Goal: Task Accomplishment & Management: Complete application form

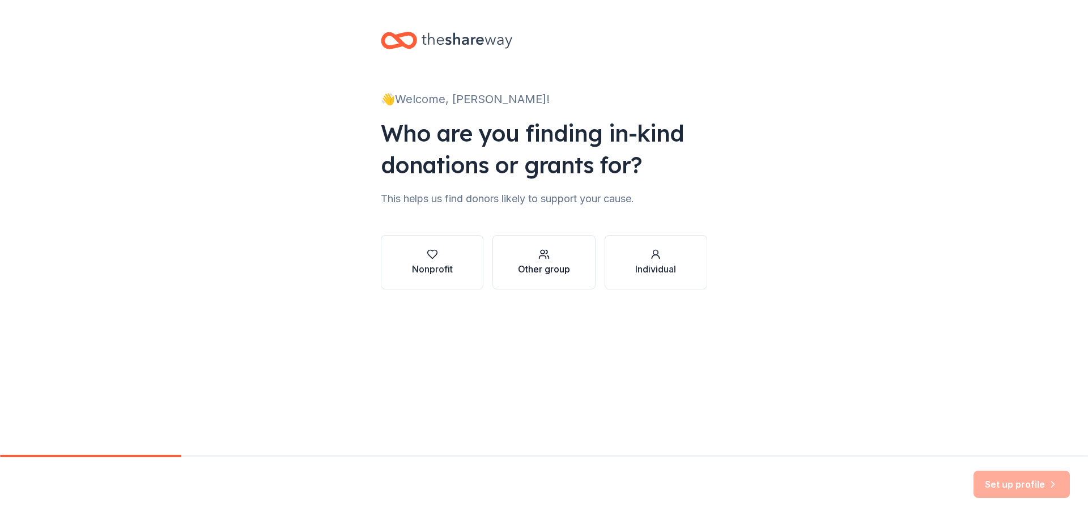
click at [555, 265] on div "Other group" at bounding box center [544, 269] width 52 height 14
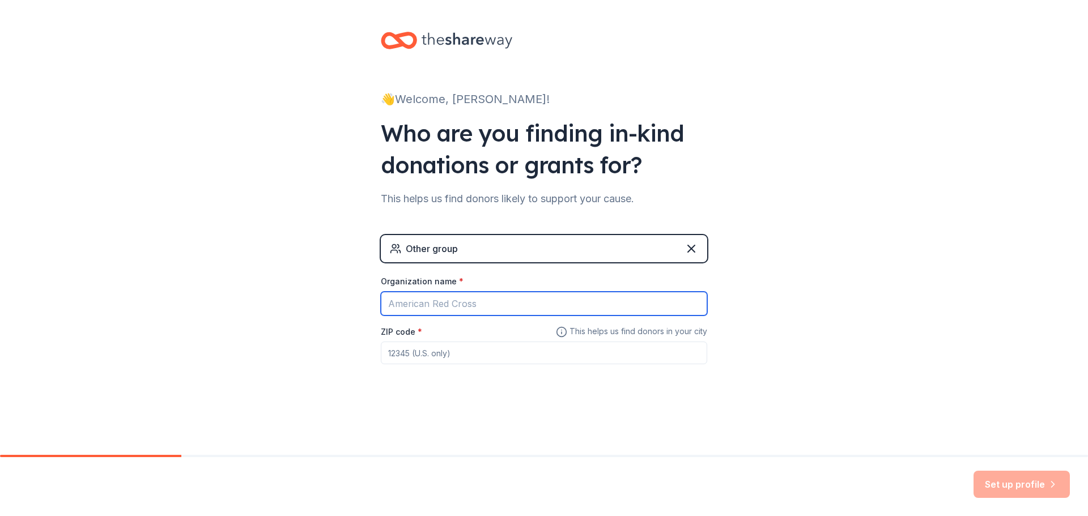
click at [566, 292] on input "Organization name *" at bounding box center [544, 304] width 326 height 24
type input "Northside ISD"
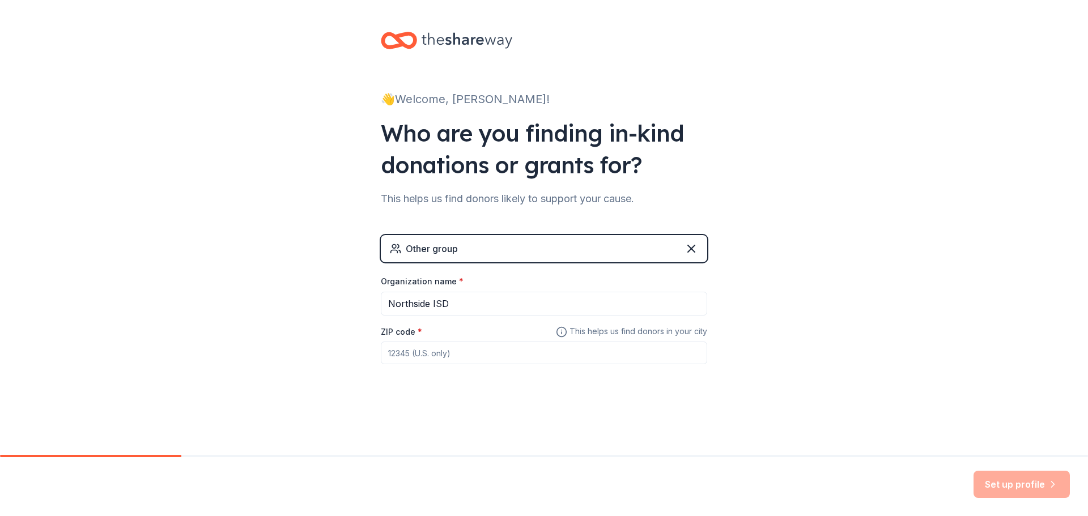
click at [514, 350] on input "ZIP code *" at bounding box center [544, 353] width 326 height 23
type input "78238"
click at [689, 247] on icon at bounding box center [691, 248] width 7 height 7
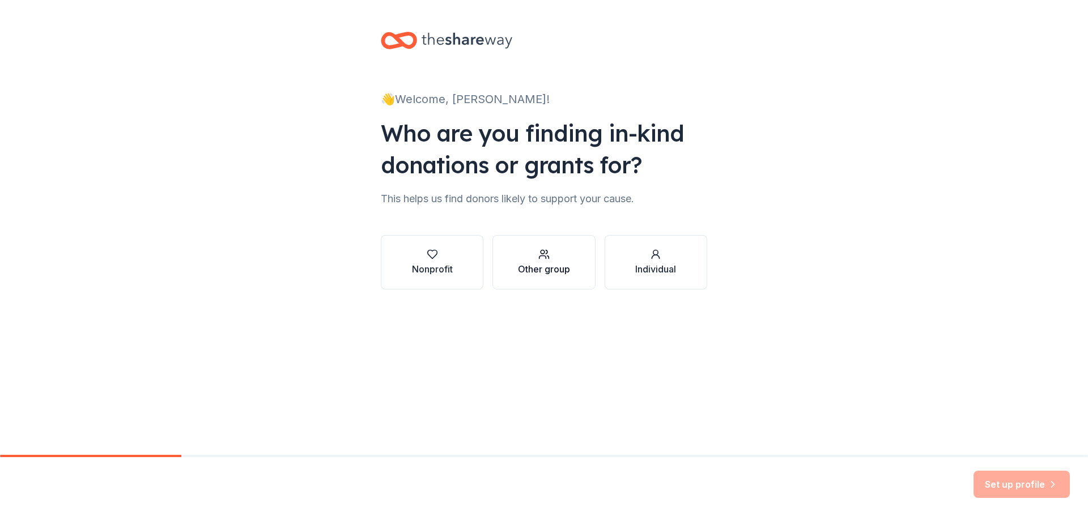
click at [539, 268] on div "Other group" at bounding box center [544, 269] width 52 height 14
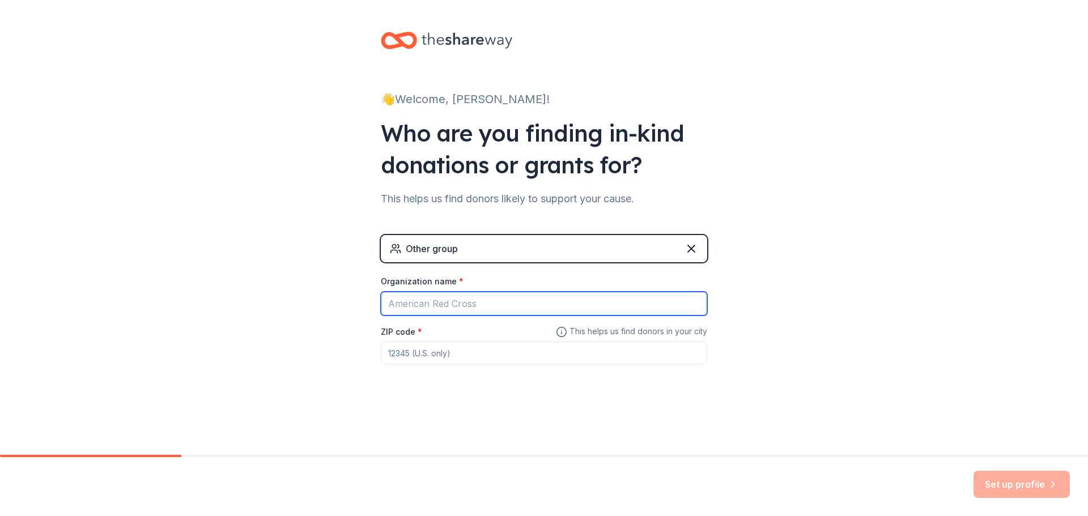
click at [480, 300] on input "Organization name *" at bounding box center [544, 304] width 326 height 24
type input "Northside ISD"
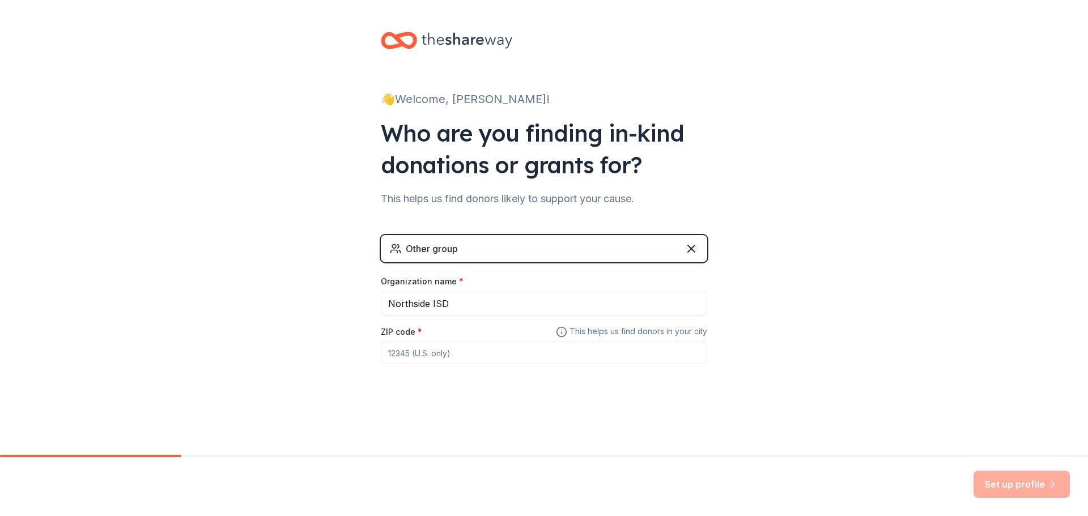
click at [473, 354] on input "ZIP code *" at bounding box center [544, 353] width 326 height 23
type input "78238"
click at [1023, 478] on button "Set up profile" at bounding box center [1021, 484] width 96 height 27
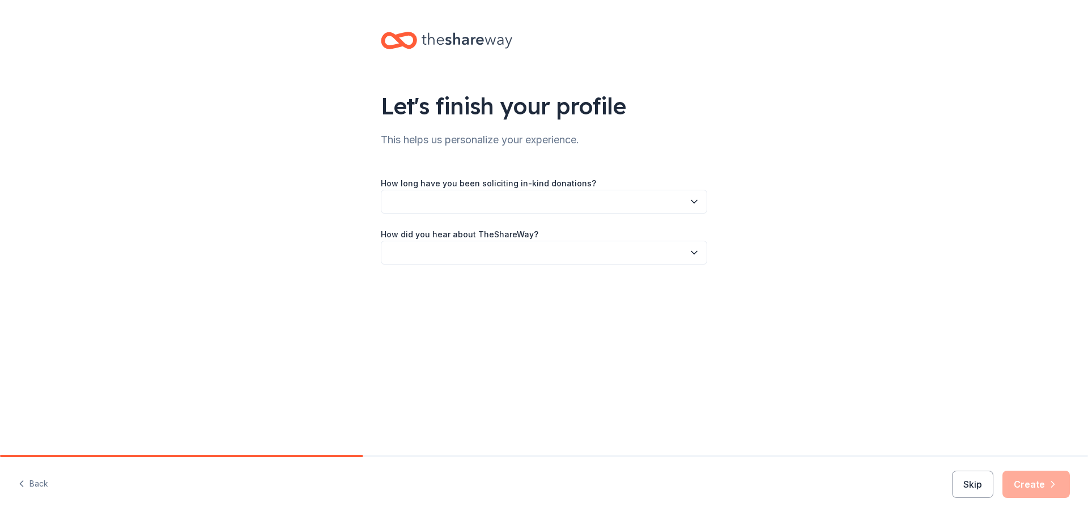
click at [693, 199] on icon "button" at bounding box center [693, 201] width 11 height 11
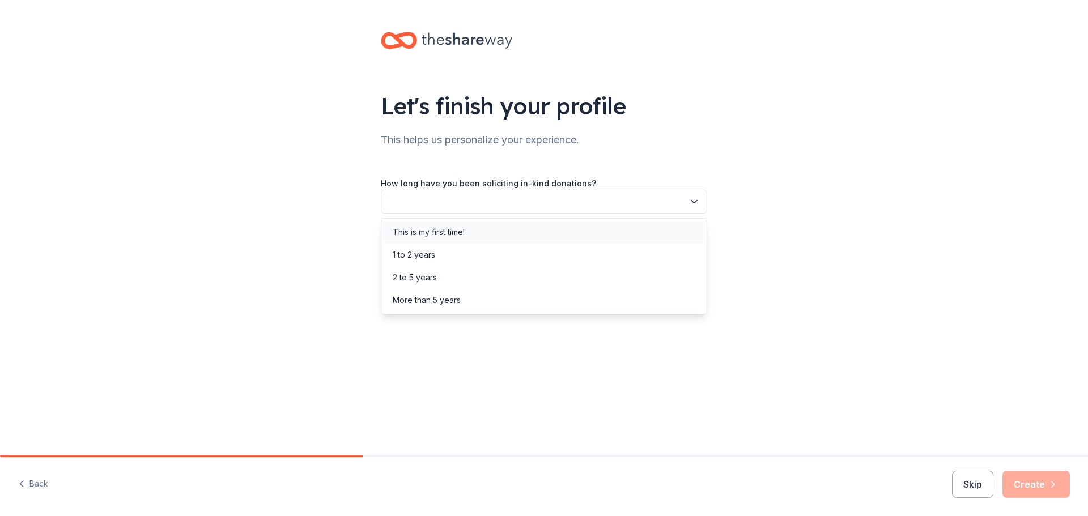
click at [633, 231] on div "This is my first time!" at bounding box center [544, 232] width 321 height 23
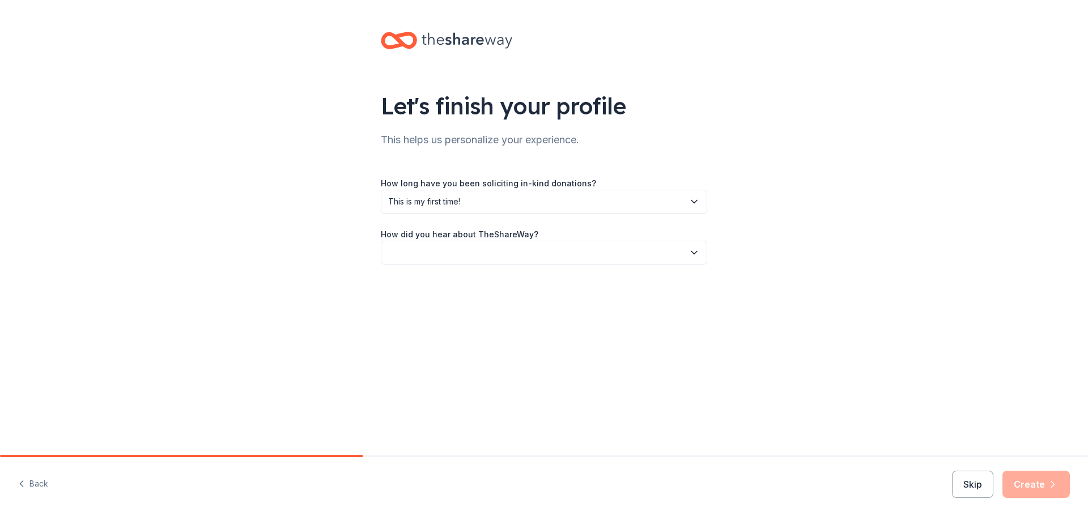
click at [697, 250] on icon "button" at bounding box center [693, 252] width 11 height 11
click at [519, 309] on div "Online search" at bounding box center [544, 306] width 321 height 23
click at [1028, 486] on button "Create" at bounding box center [1035, 484] width 67 height 27
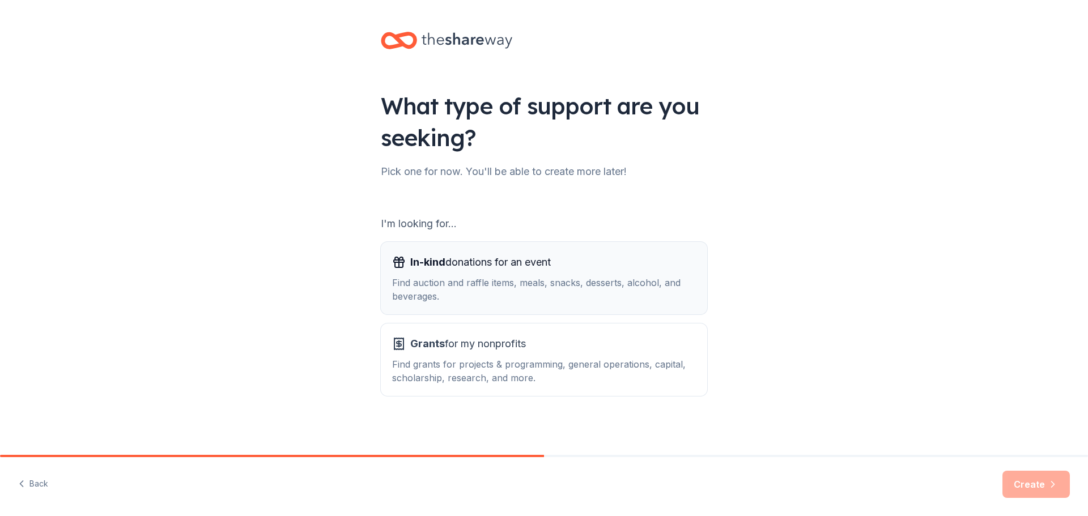
click at [552, 273] on div "In-kind donations for an event Find auction and raffle items, meals, snacks, de…" at bounding box center [544, 278] width 304 height 50
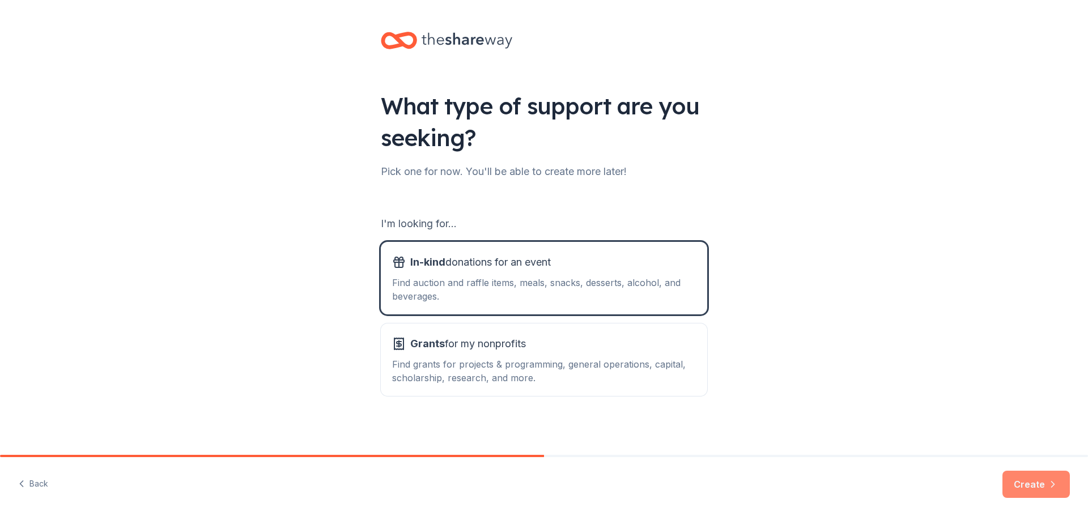
click at [1029, 485] on button "Create" at bounding box center [1035, 484] width 67 height 27
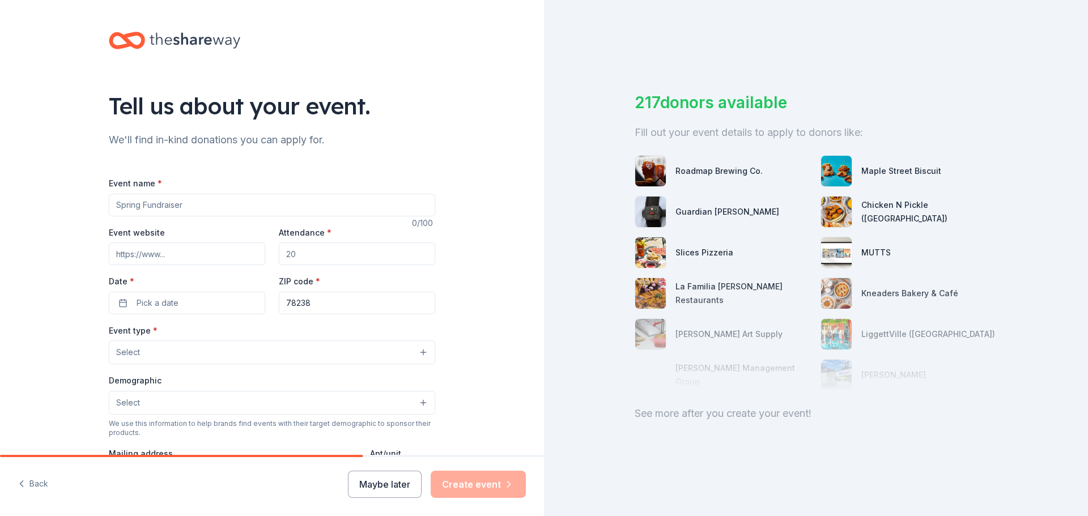
click at [327, 206] on input "Event name *" at bounding box center [272, 205] width 326 height 23
type input "Be Well Stay Well: Fuel Your Fire"
click at [225, 258] on input "Event website" at bounding box center [187, 253] width 156 height 23
click at [301, 258] on input "Attendance *" at bounding box center [357, 253] width 156 height 23
type input "200"
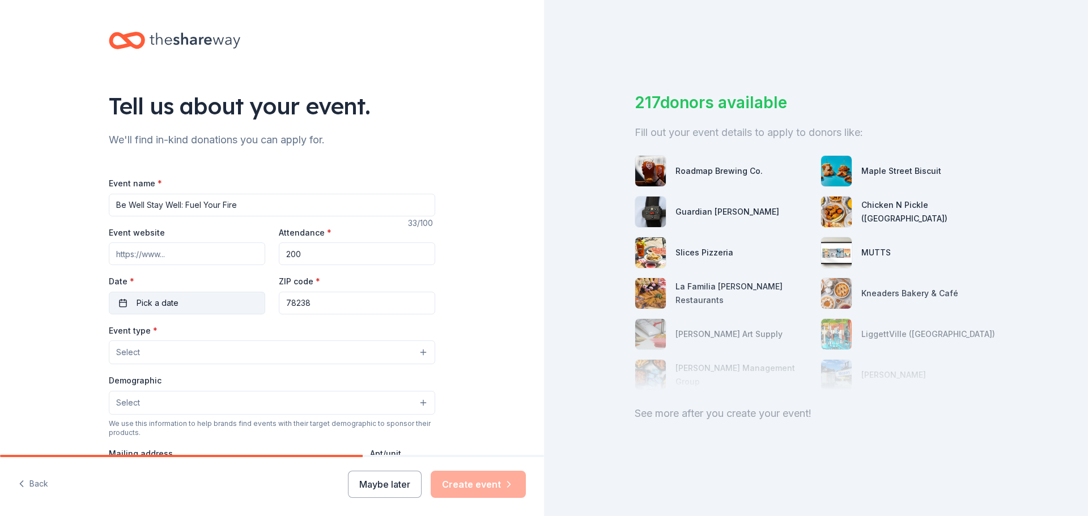
click at [202, 293] on button "Pick a date" at bounding box center [187, 303] width 156 height 23
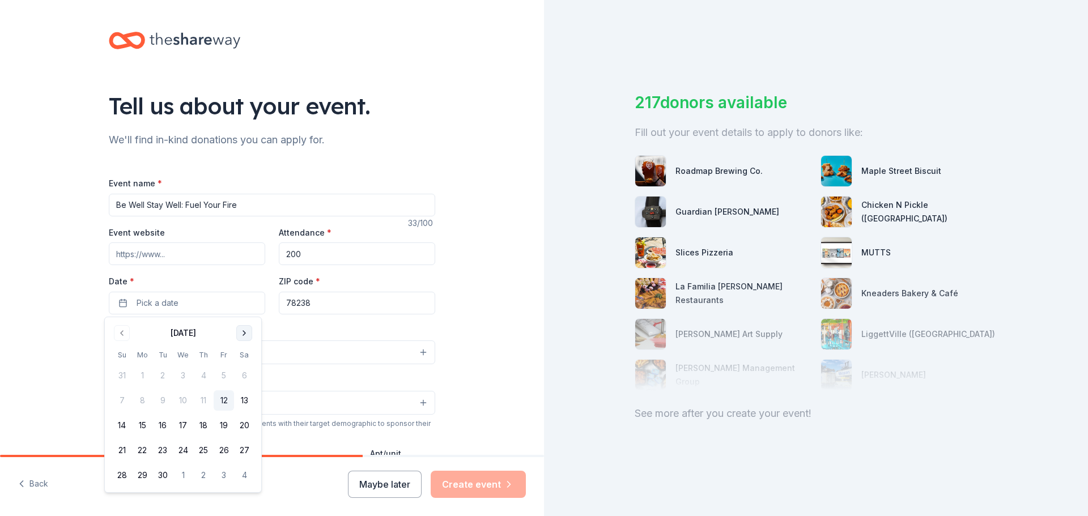
click at [244, 333] on button "Go to next month" at bounding box center [244, 333] width 16 height 16
click at [245, 397] on button "11" at bounding box center [244, 400] width 20 height 20
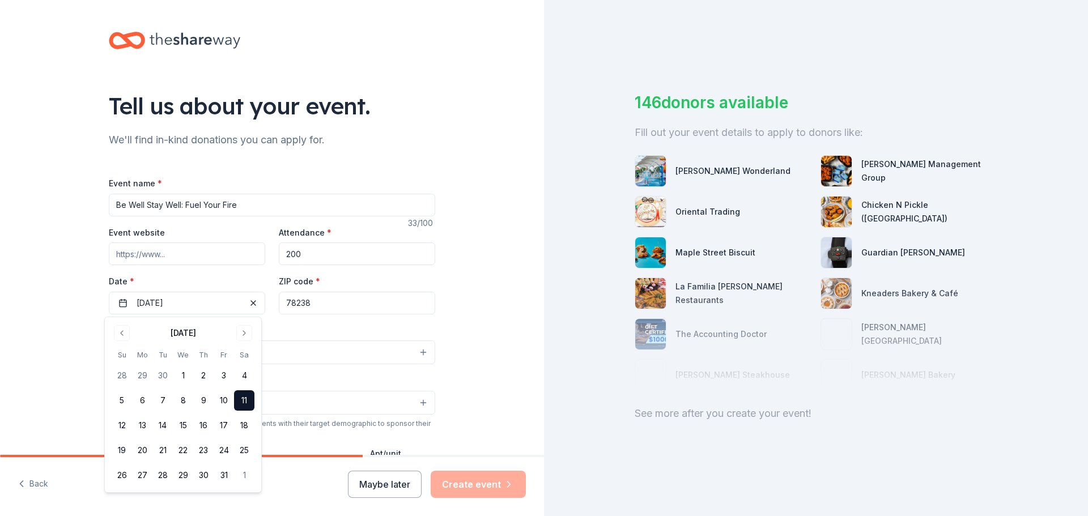
click at [291, 327] on div "Event type * Select" at bounding box center [272, 343] width 326 height 41
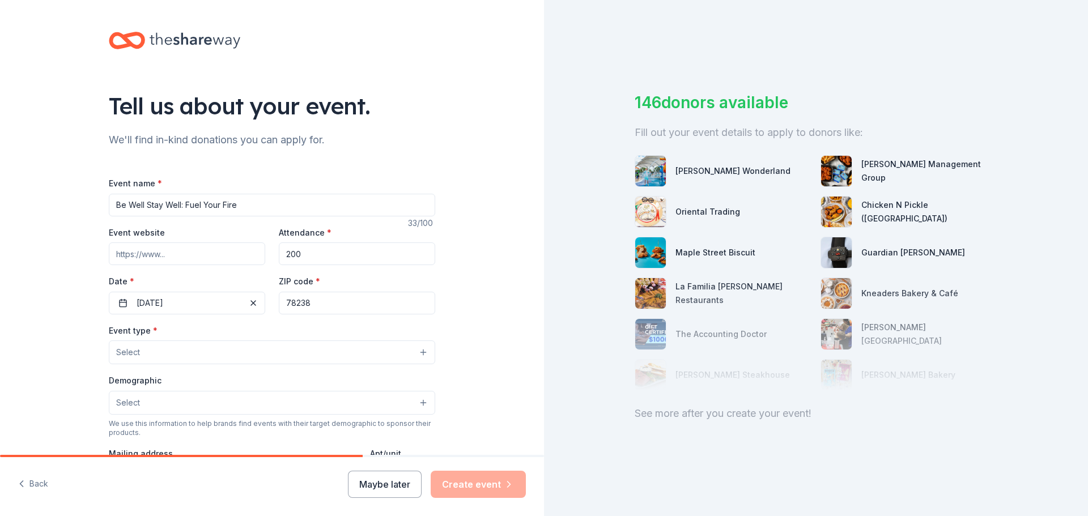
click at [262, 353] on button "Select" at bounding box center [272, 352] width 326 height 24
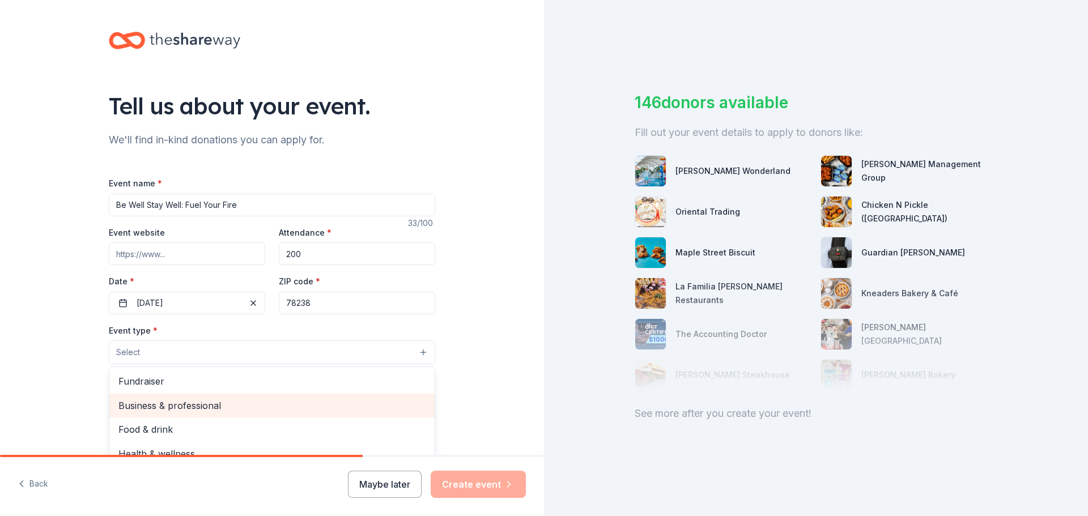
click at [266, 403] on span "Business & professional" at bounding box center [271, 405] width 307 height 15
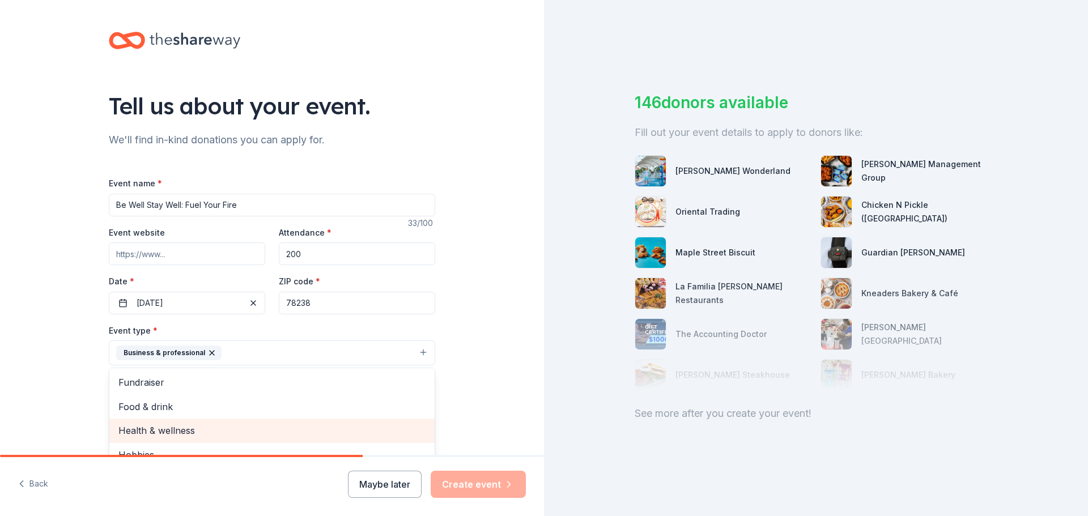
click at [261, 428] on span "Health & wellness" at bounding box center [271, 430] width 307 height 15
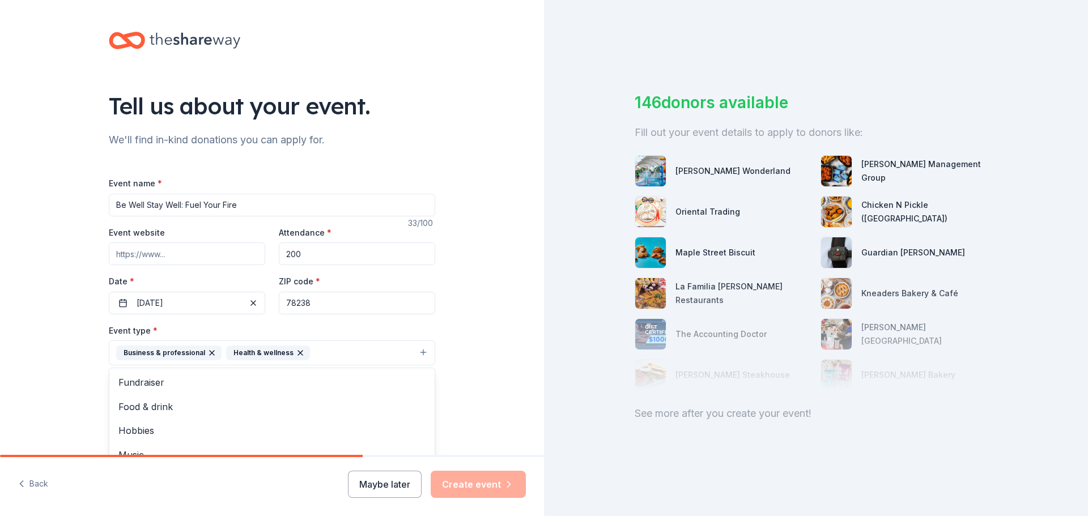
click at [458, 351] on div "Tell us about your event. We'll find in-kind donations you can apply for. Event…" at bounding box center [272, 377] width 544 height 755
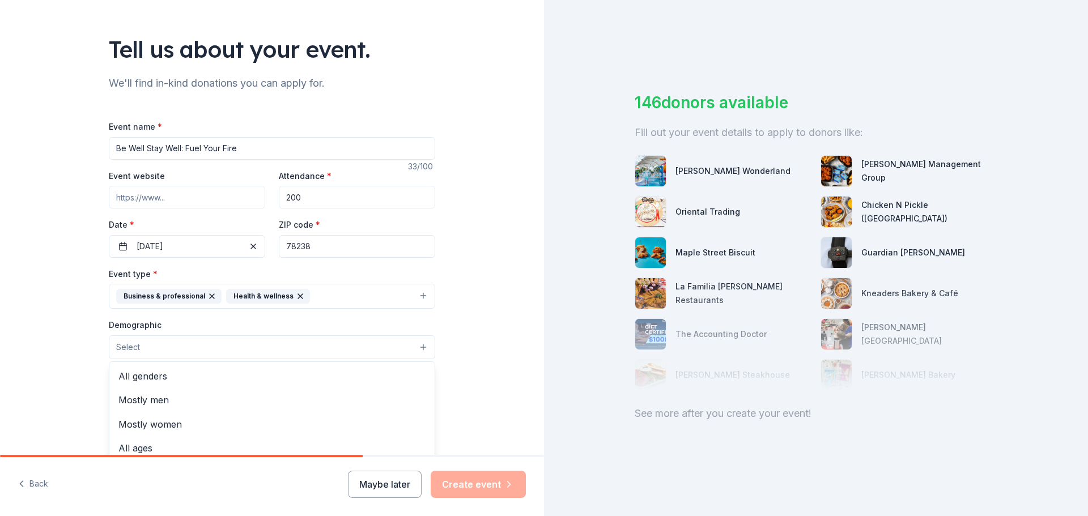
click at [418, 346] on button "Select" at bounding box center [272, 347] width 326 height 24
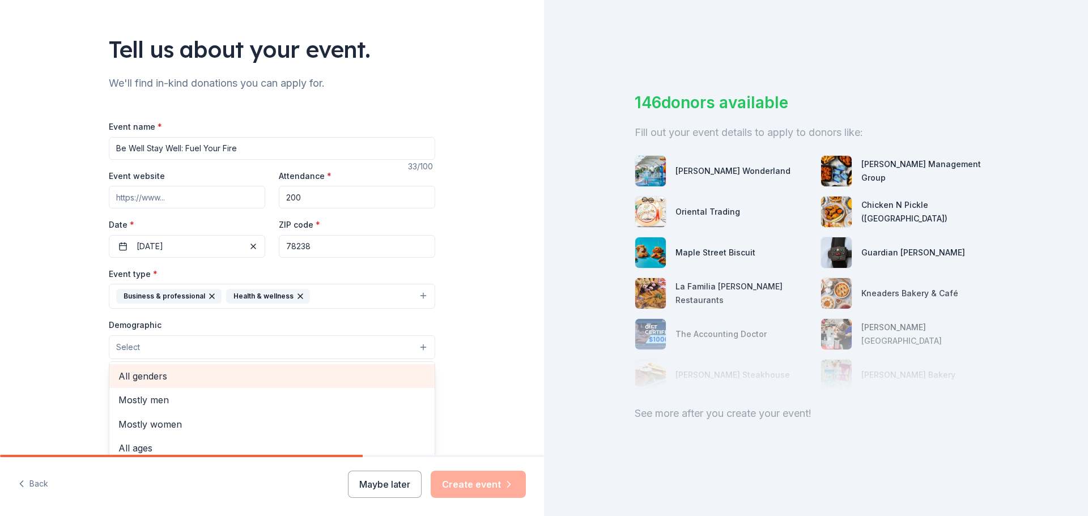
click at [360, 370] on span "All genders" at bounding box center [271, 376] width 307 height 15
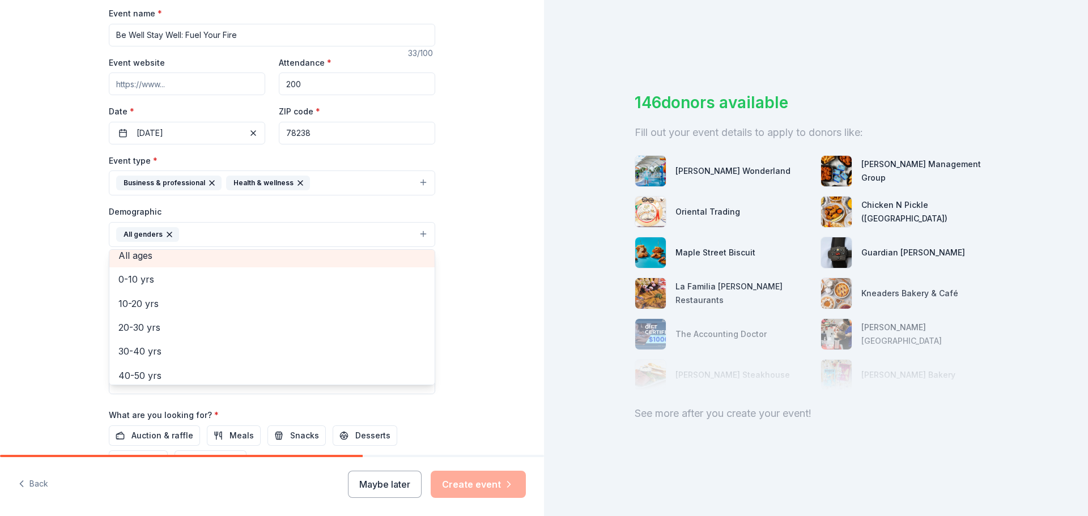
click at [313, 262] on span "All ages" at bounding box center [271, 255] width 307 height 15
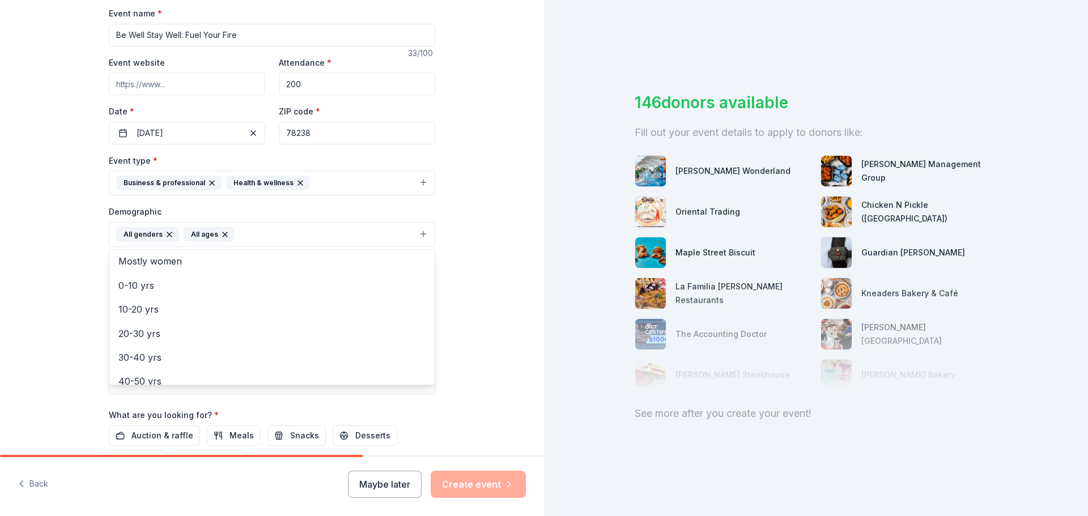
click at [470, 270] on div "Tell us about your event. We'll find in-kind donations you can apply for. Event…" at bounding box center [272, 208] width 544 height 756
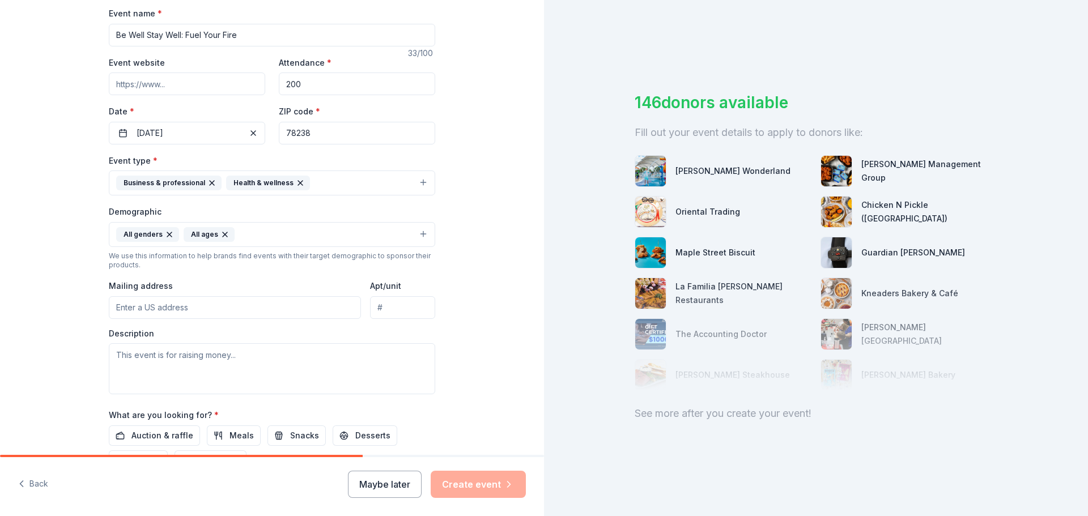
click at [254, 308] on input "Mailing address" at bounding box center [235, 307] width 252 height 23
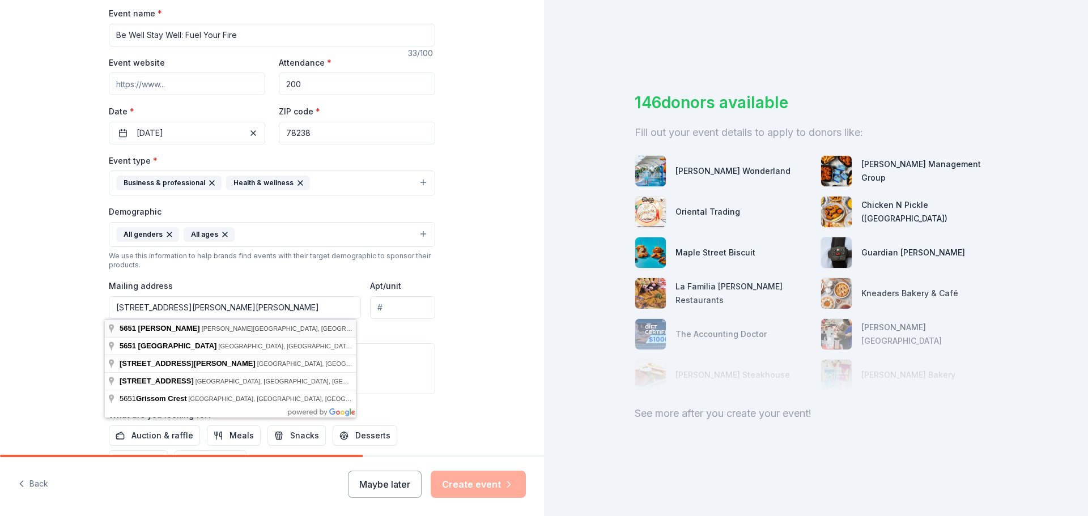
type input "[STREET_ADDRESS][PERSON_NAME]"
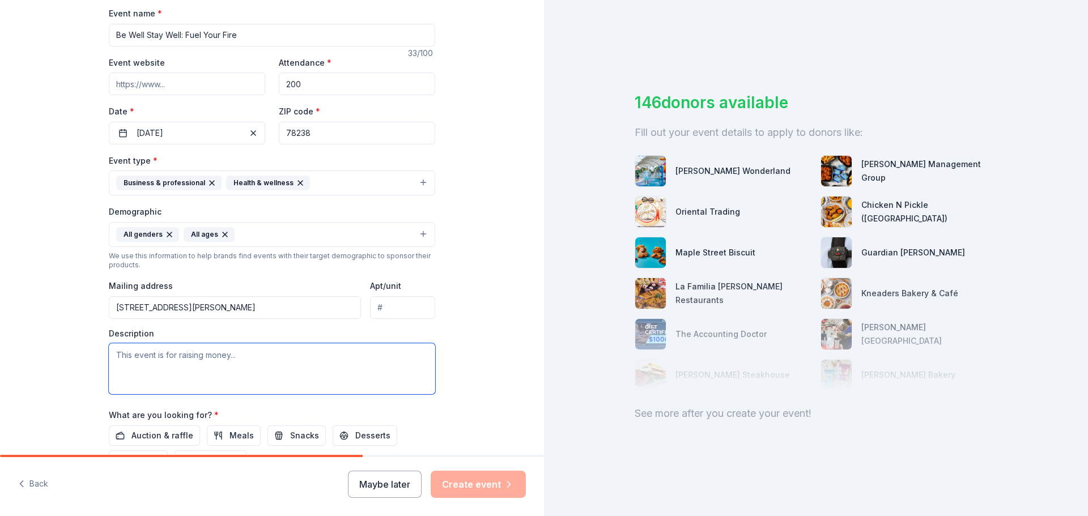
click at [307, 364] on textarea at bounding box center [272, 368] width 326 height 51
click at [150, 355] on textarea at bounding box center [272, 368] width 326 height 51
paste textarea "This free event is dedicated to promoting self-care and empowering NISD employe…"
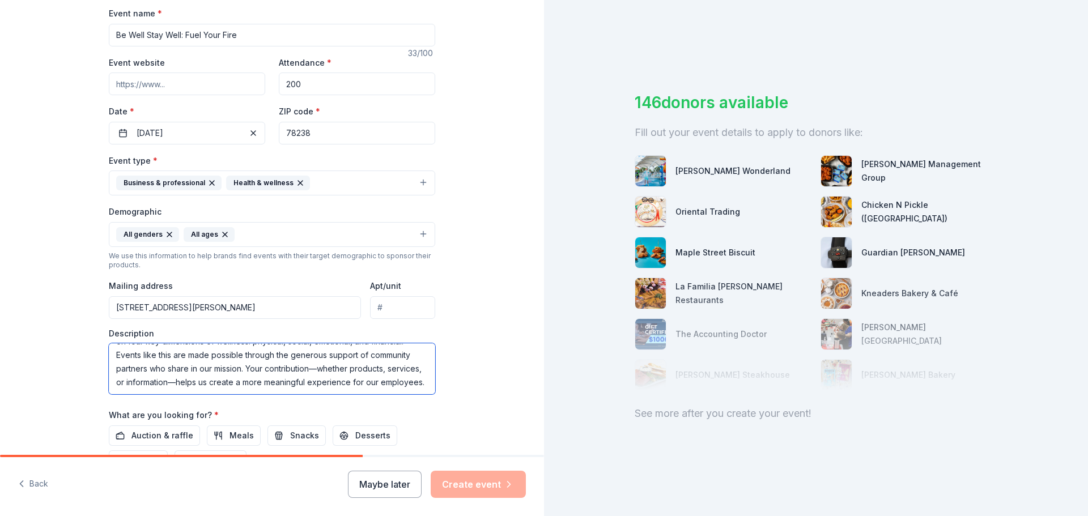
scroll to position [109, 0]
type textarea "This free event is dedicated to promoting self-care and empowering NISD employe…"
click at [414, 407] on div "Event name * Be Well Stay Well: Fuel Your Fire 33 /100 Event website Attendance…" at bounding box center [272, 269] width 326 height 526
click at [173, 436] on span "Auction & raffle" at bounding box center [162, 436] width 62 height 14
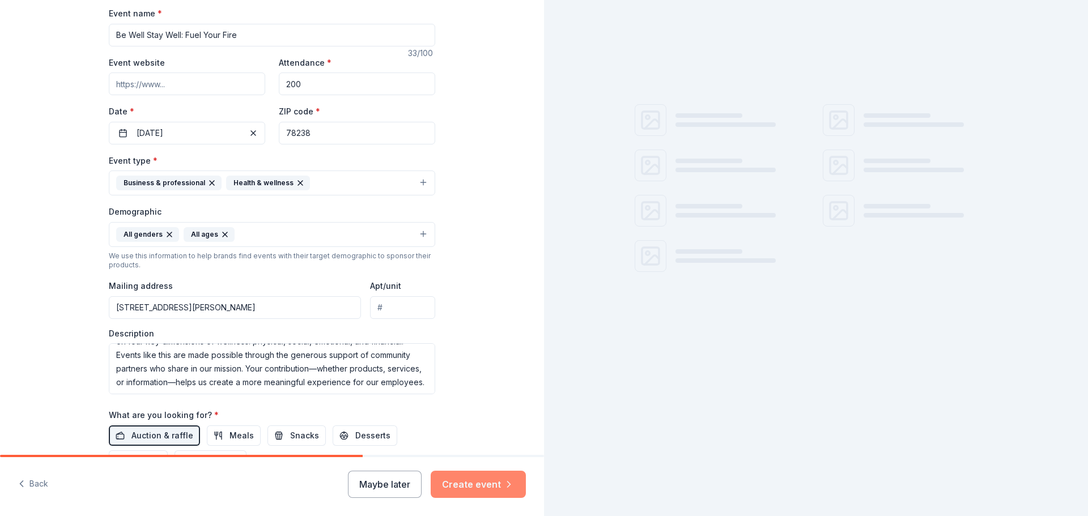
click at [470, 485] on button "Create event" at bounding box center [478, 484] width 95 height 27
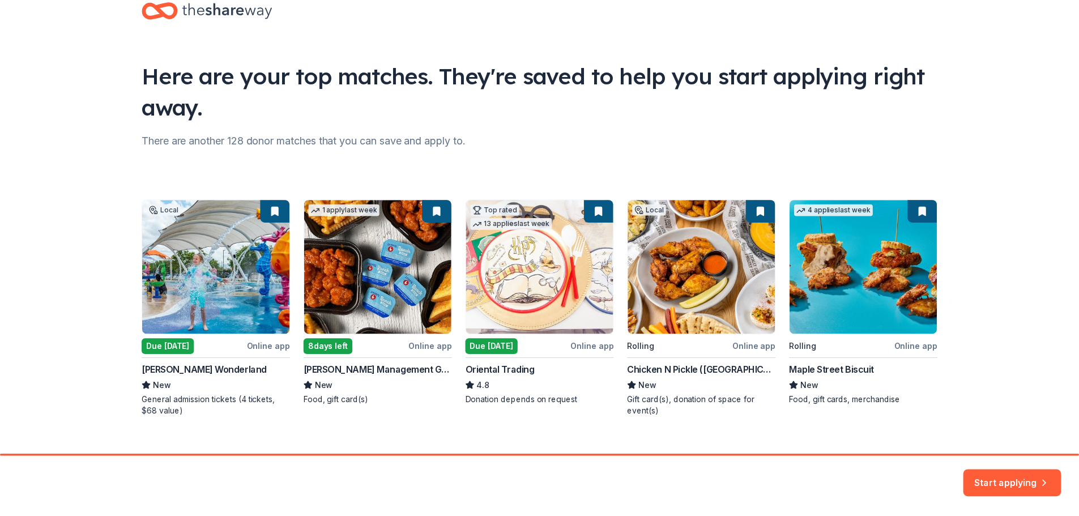
scroll to position [49, 0]
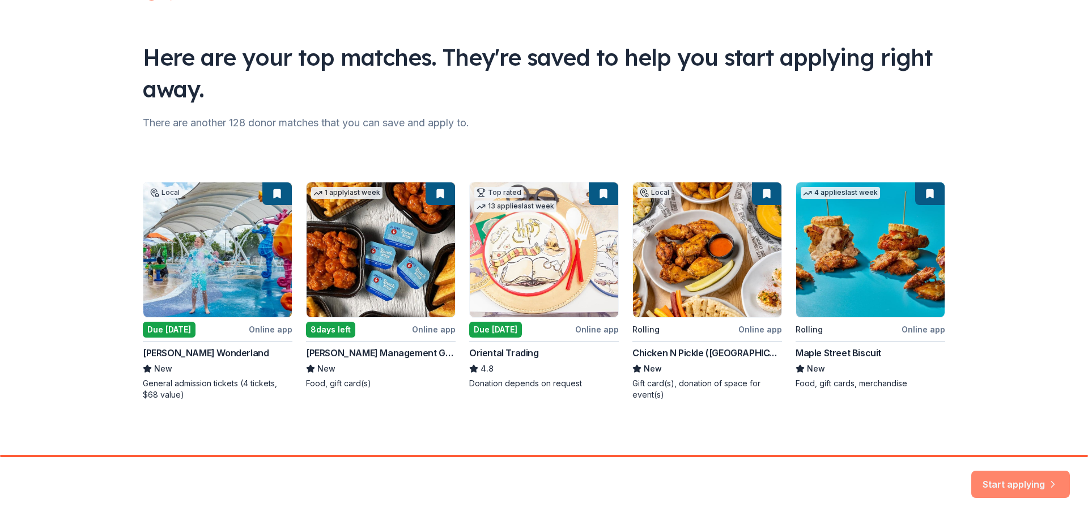
click at [1003, 478] on button "Start applying" at bounding box center [1020, 477] width 99 height 27
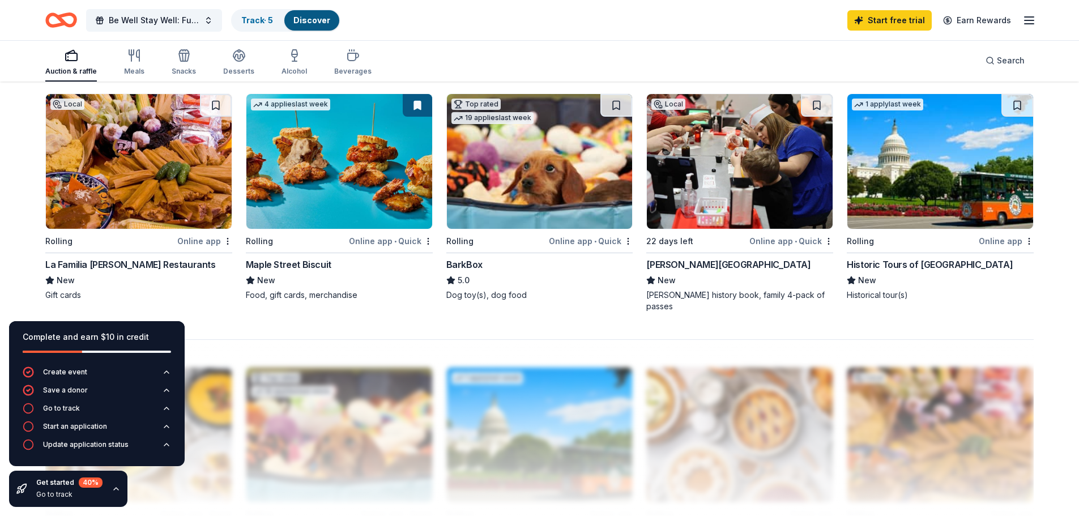
scroll to position [850, 0]
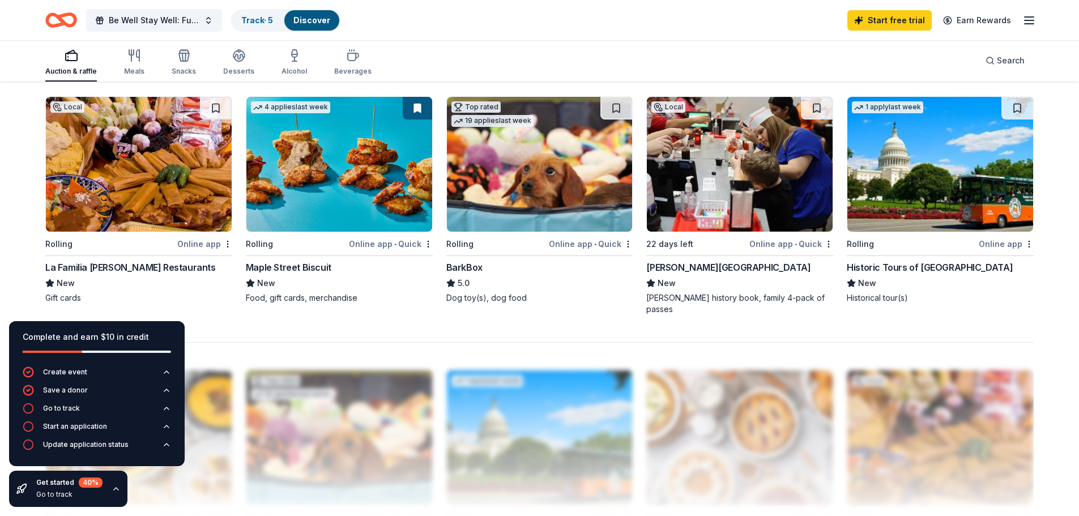
click at [342, 204] on img at bounding box center [339, 164] width 186 height 135
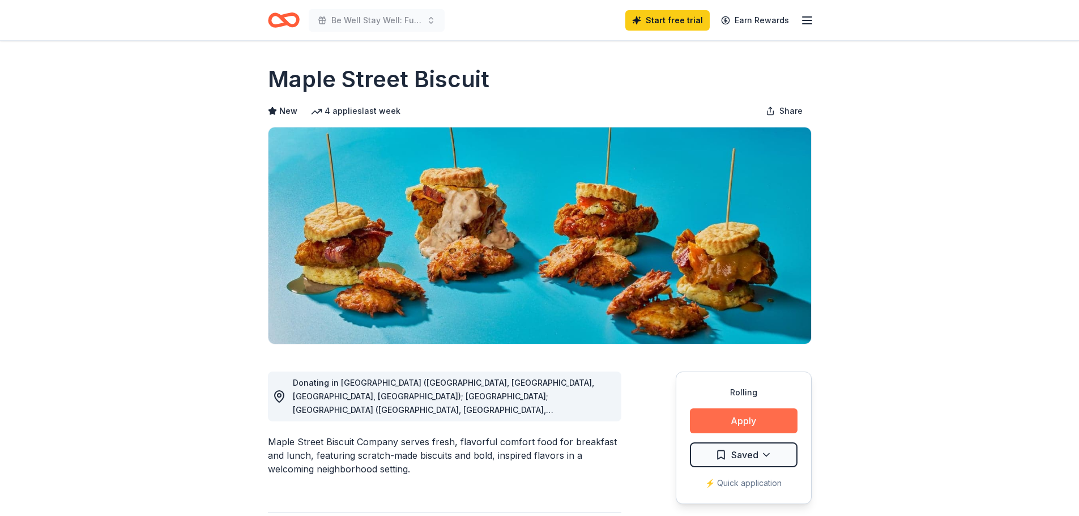
click at [738, 419] on button "Apply" at bounding box center [744, 420] width 108 height 25
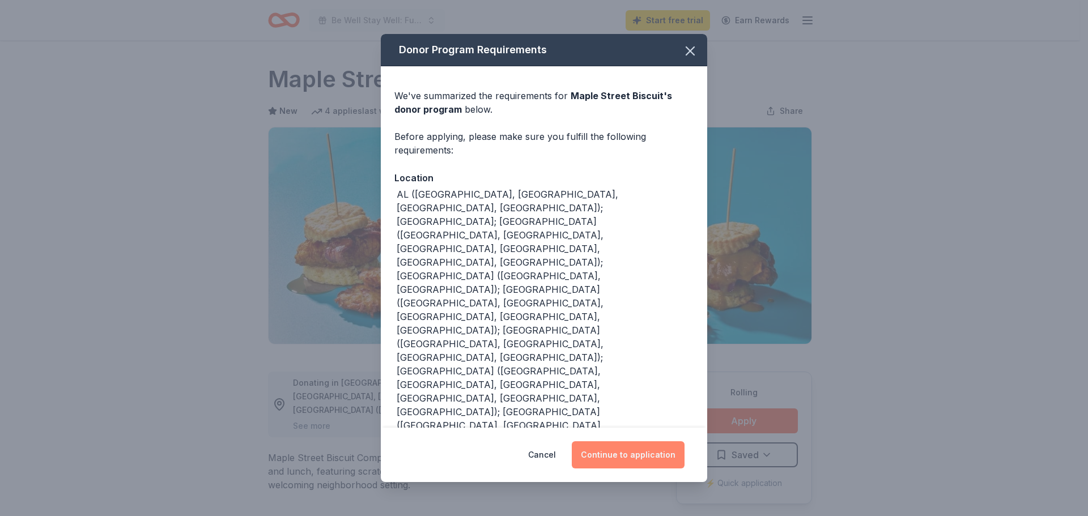
click at [638, 441] on button "Continue to application" at bounding box center [628, 454] width 113 height 27
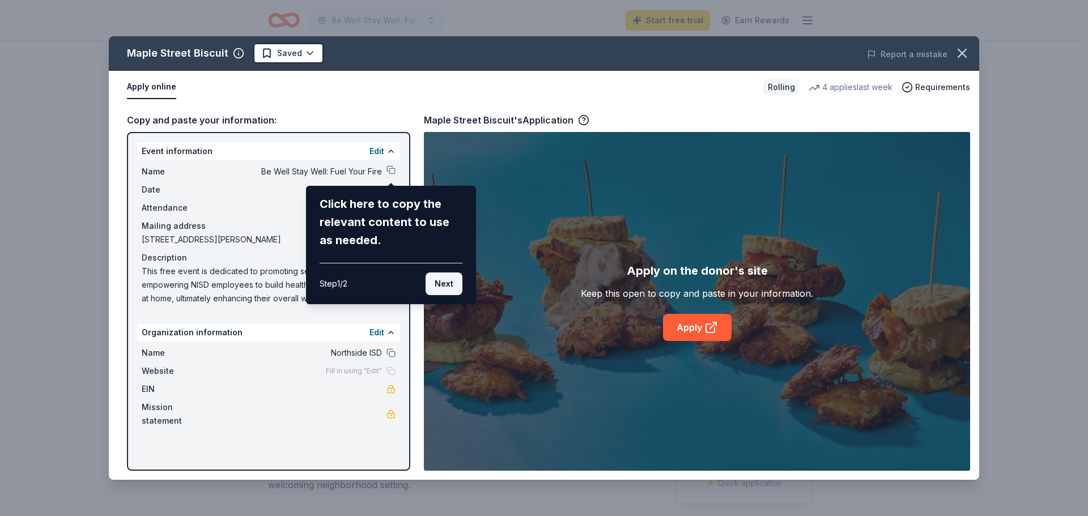
click at [450, 276] on button "Next" at bounding box center [443, 284] width 37 height 23
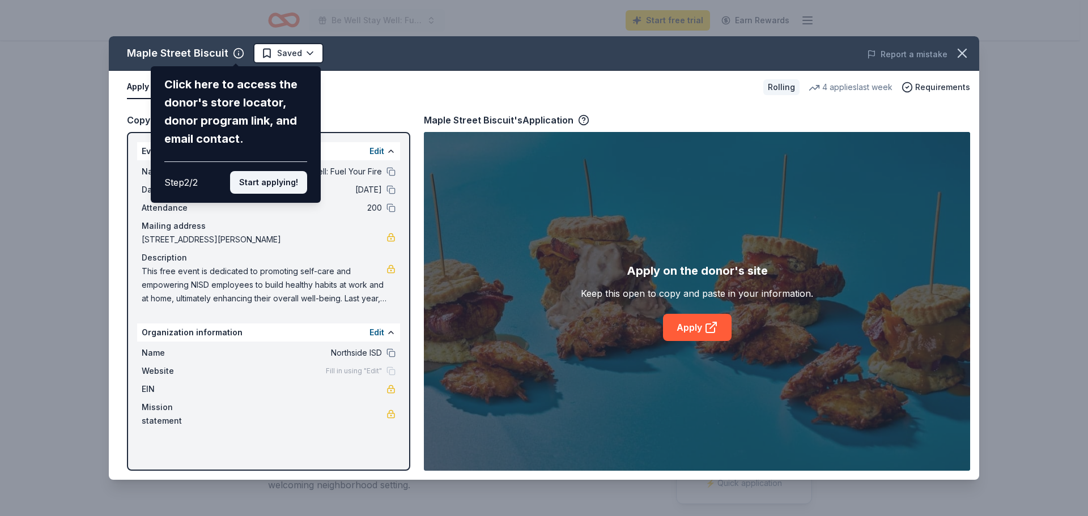
click at [282, 173] on button "Start applying!" at bounding box center [268, 182] width 77 height 23
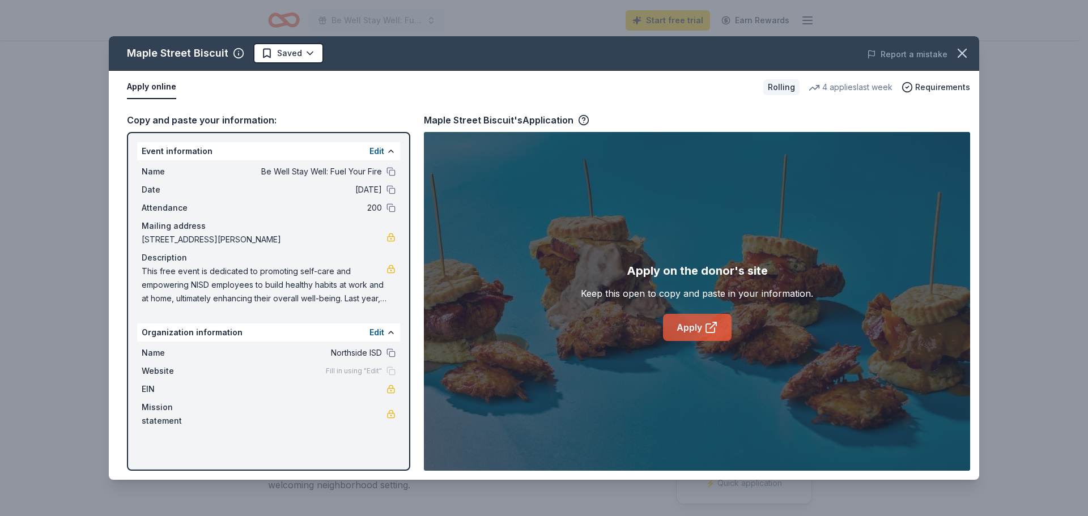
click at [688, 323] on link "Apply" at bounding box center [697, 327] width 69 height 27
